Goal: Information Seeking & Learning: Learn about a topic

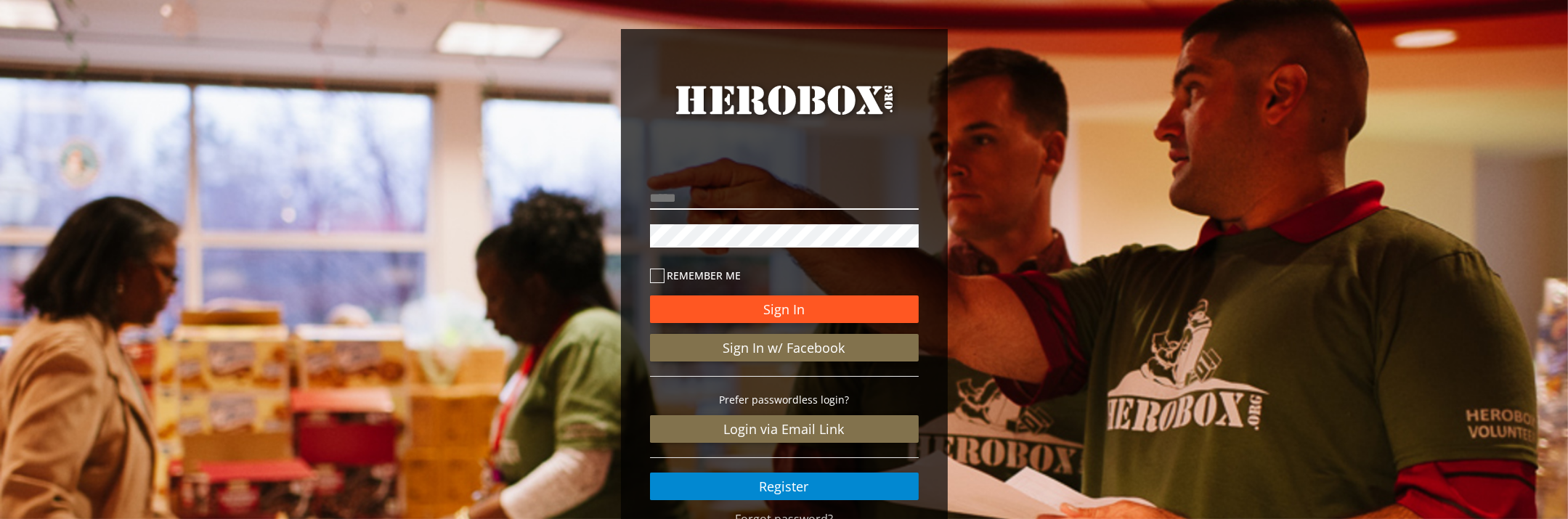
type input "**********"
click at [791, 307] on button "Sign In" at bounding box center [784, 309] width 269 height 27
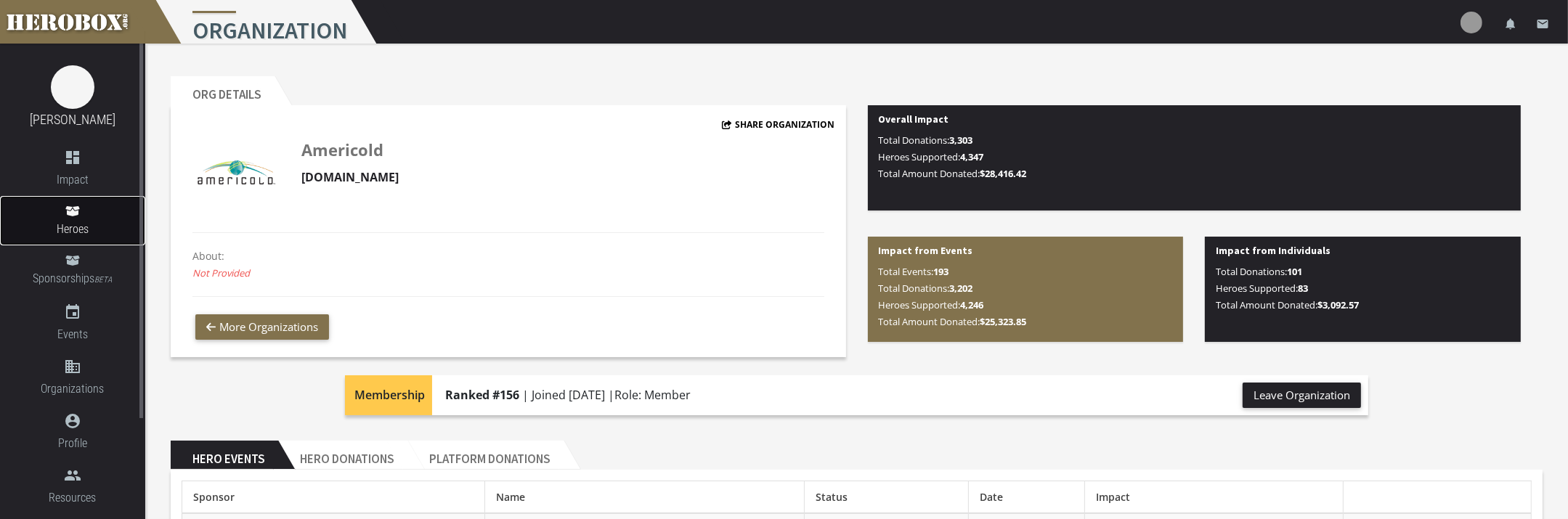
drag, startPoint x: 59, startPoint y: 212, endPoint x: 67, endPoint y: 214, distance: 8.2
click at [59, 212] on link "Heroes" at bounding box center [73, 221] width 146 height 49
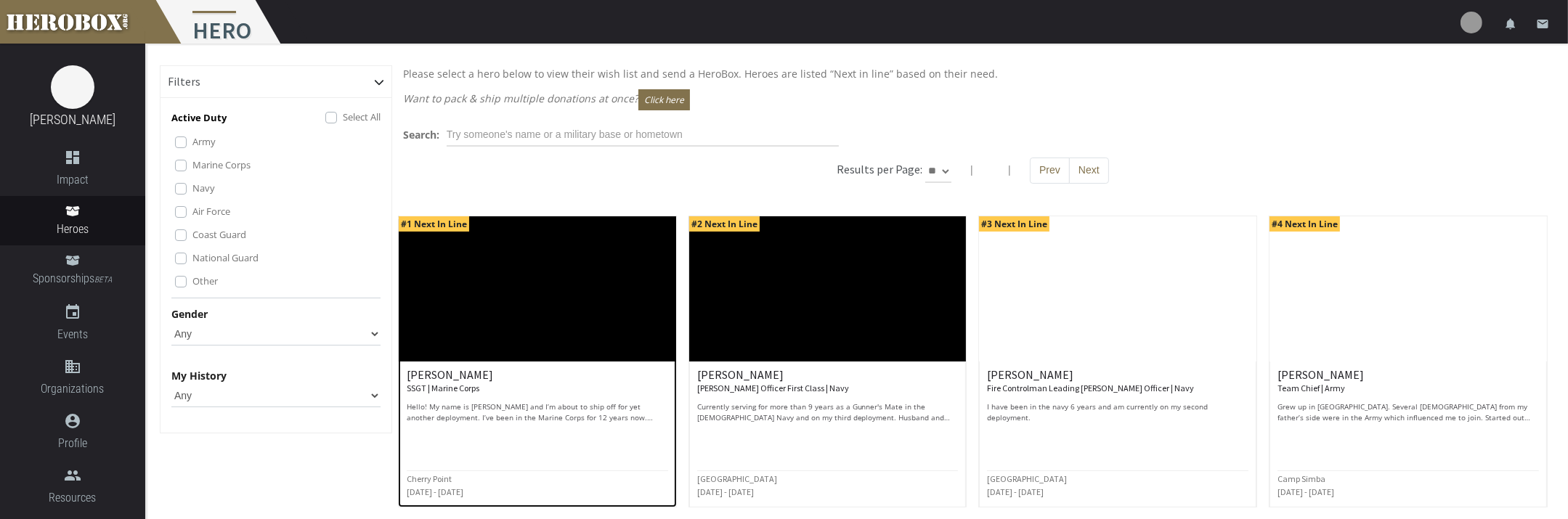
click at [579, 359] on img at bounding box center [537, 290] width 277 height 146
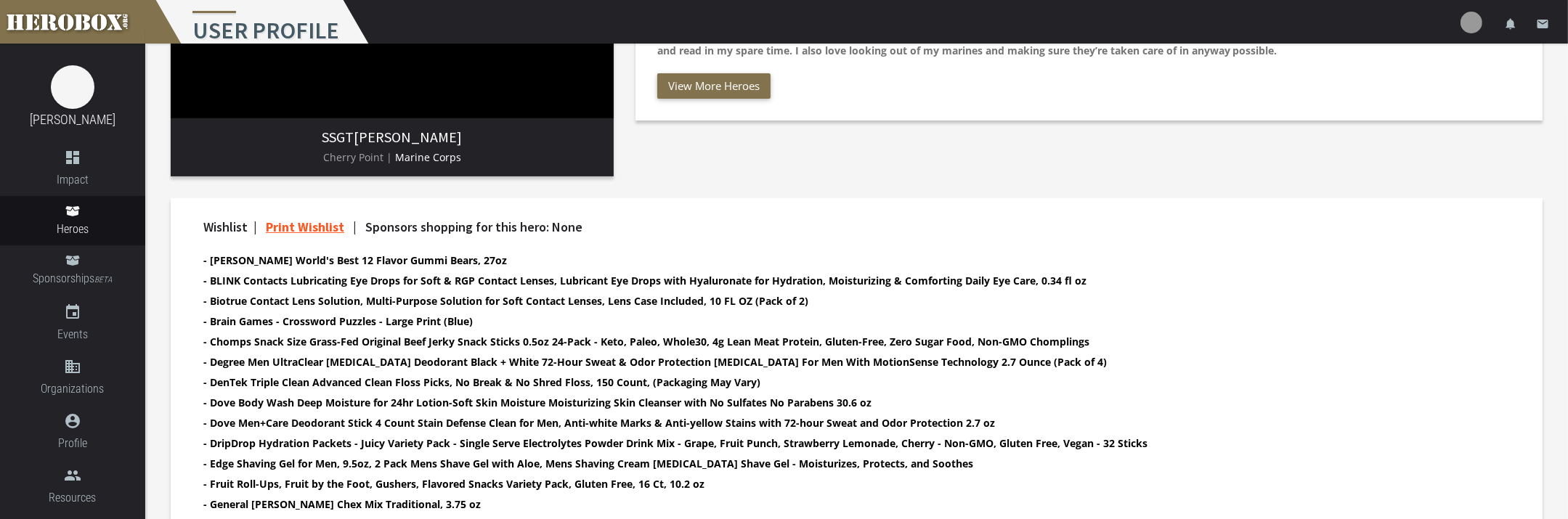
scroll to position [436, 0]
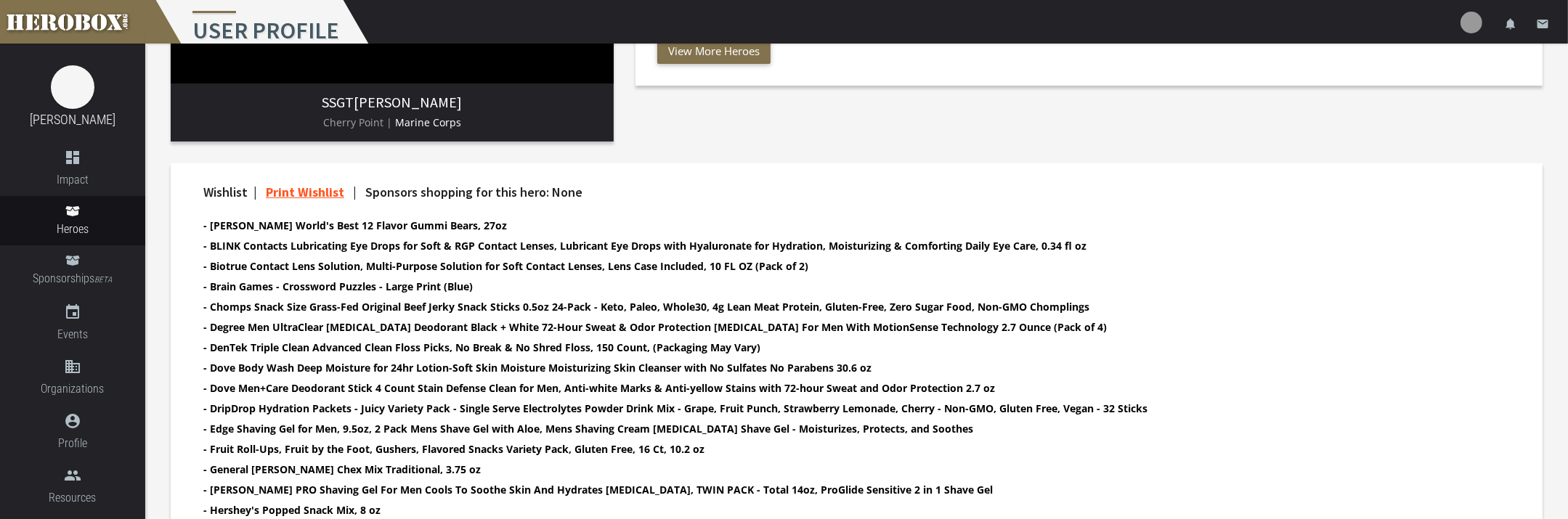
click at [1206, 286] on li "- Brain Games - Crossword Puzzles - Large Print (Blue)" at bounding box center [844, 286] width 1281 height 16
